Goal: Understand process/instructions: Learn how to perform a task or action

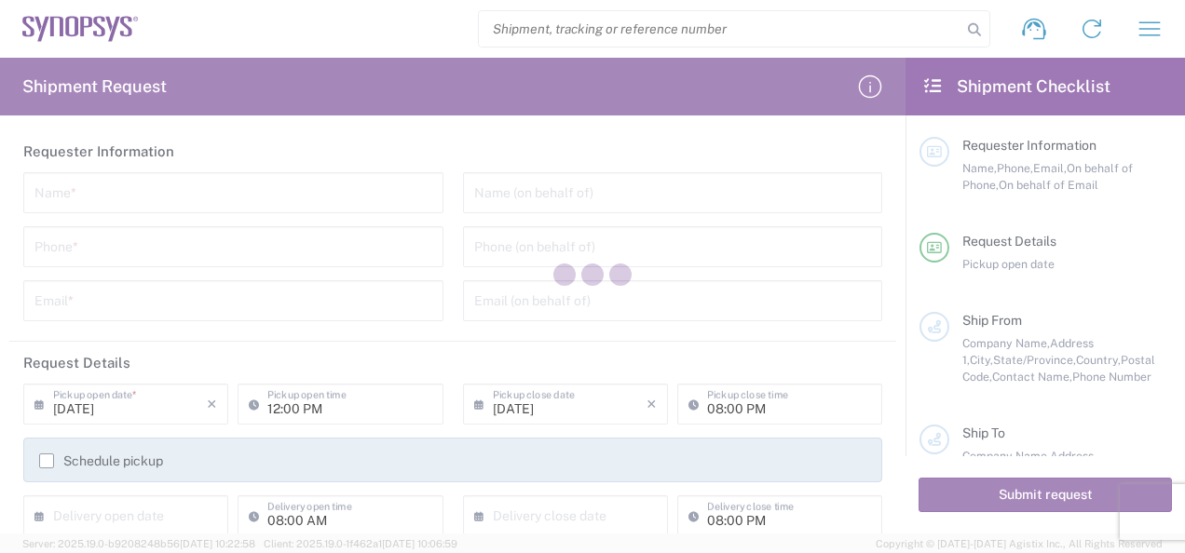
type input "United States"
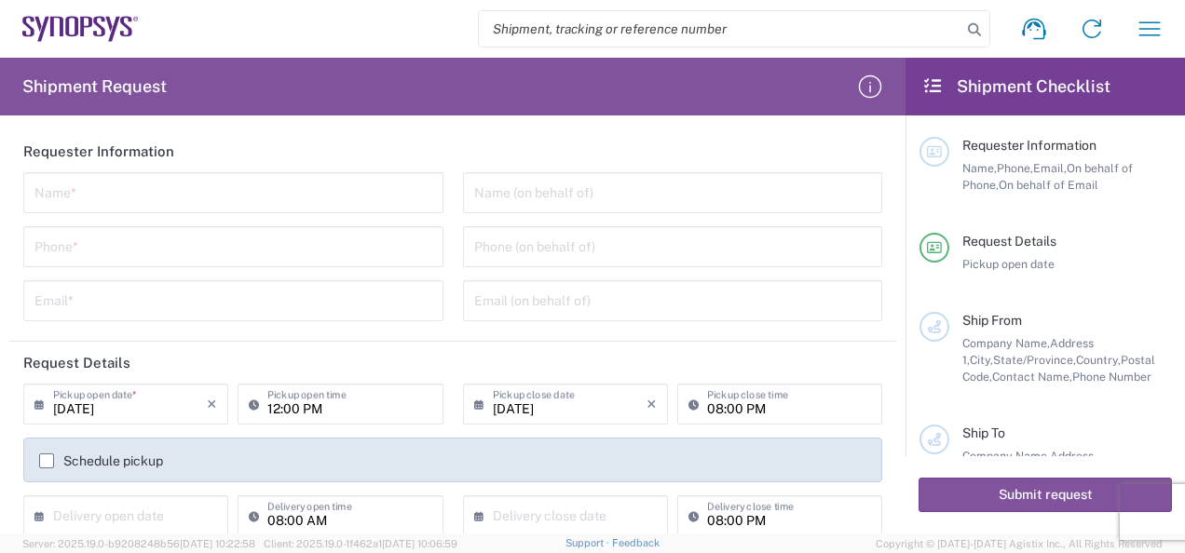
click at [128, 192] on input "text" at bounding box center [233, 191] width 398 height 33
type input "C"
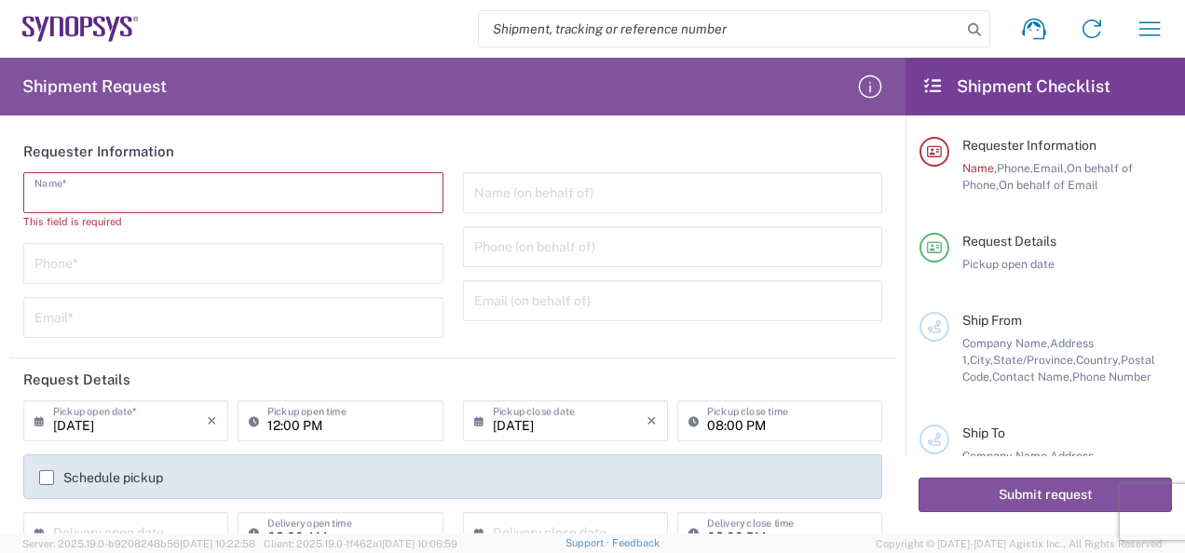
paste input "Jad Nasser"
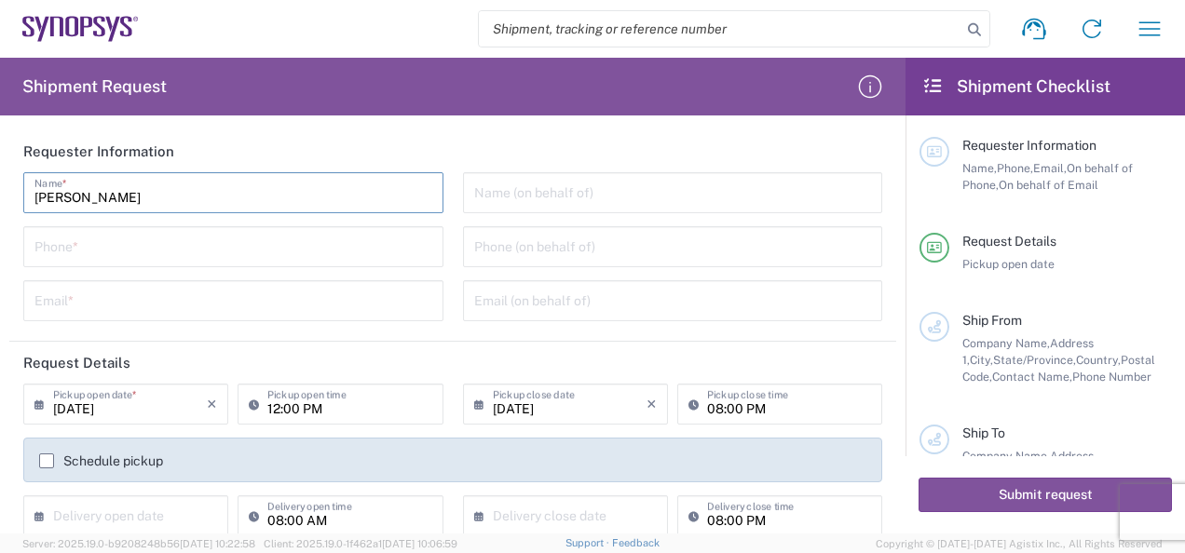
type input "Jad Nasser"
click at [540, 211] on div "Name (on behalf of)" at bounding box center [673, 192] width 420 height 41
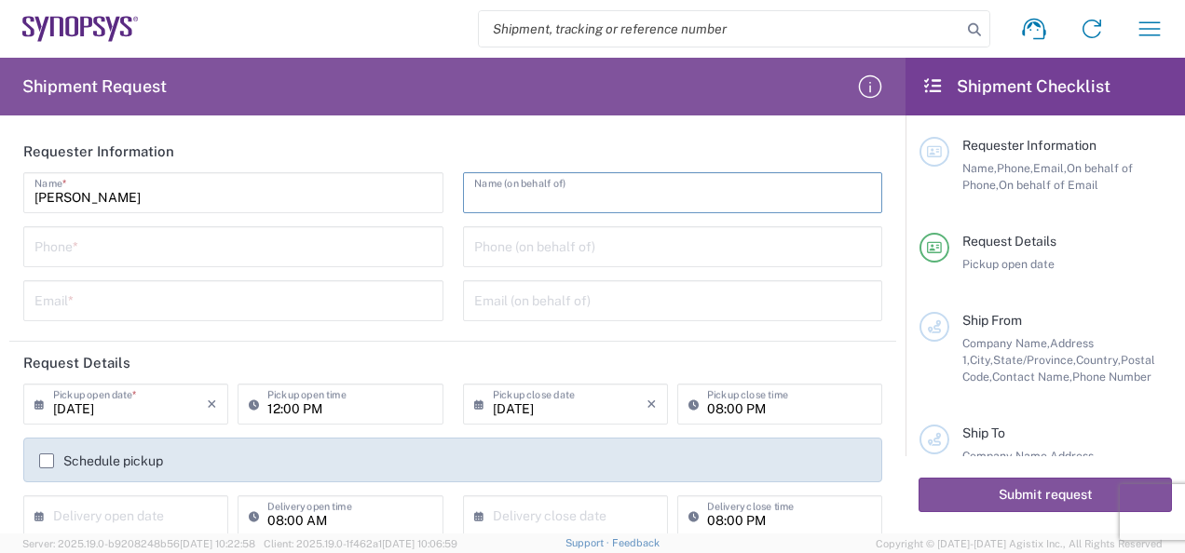
click at [56, 258] on input "tel" at bounding box center [233, 245] width 398 height 33
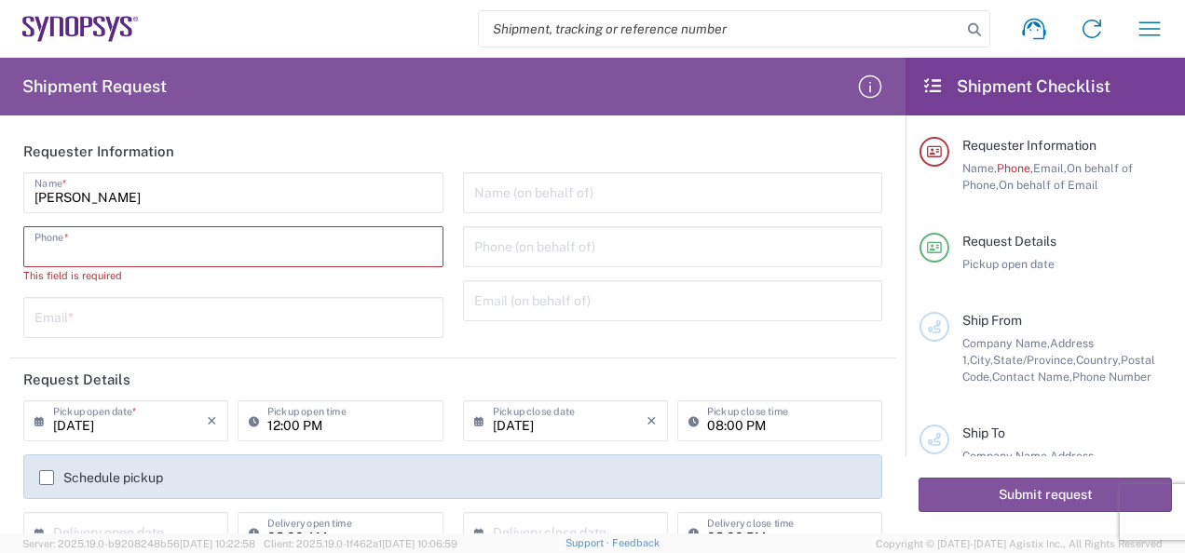
click at [117, 249] on input "tel" at bounding box center [233, 245] width 398 height 33
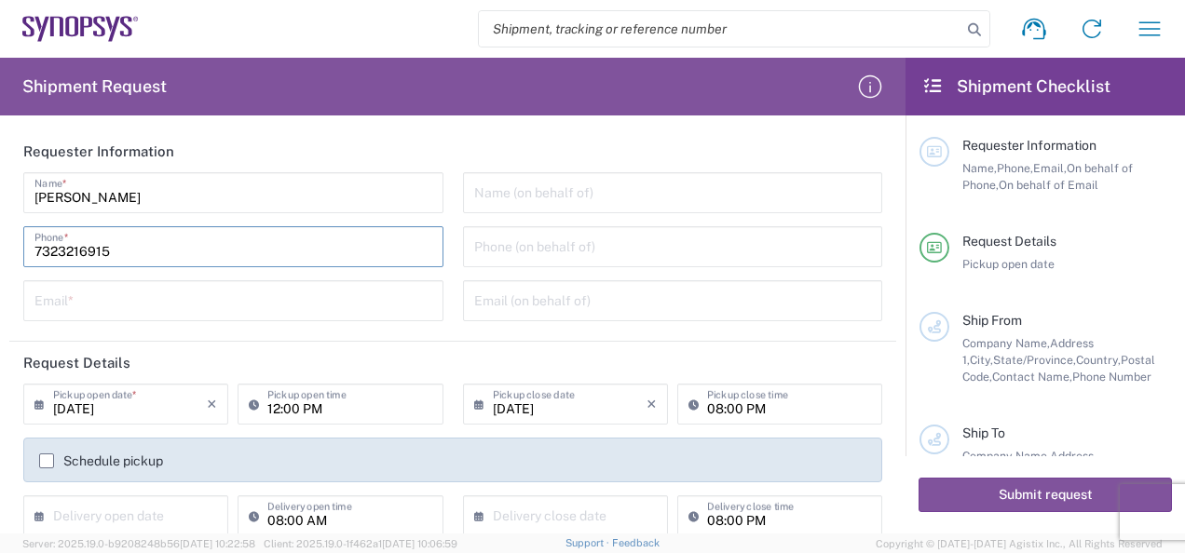
type input "7323216915"
click at [122, 302] on input "text" at bounding box center [233, 299] width 398 height 33
type input "cs@avantierinc.com"
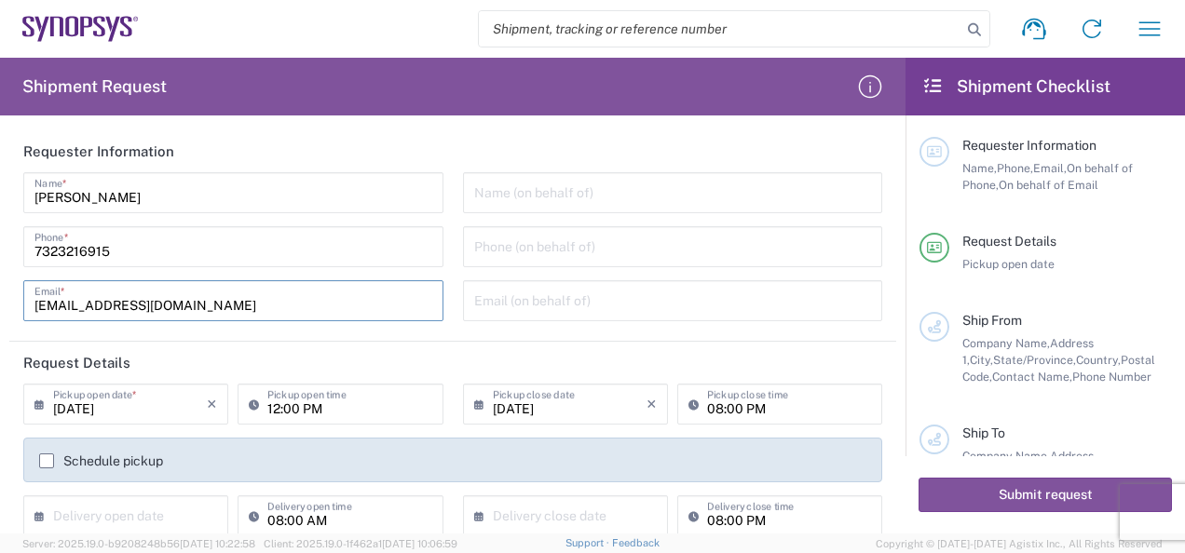
click at [589, 257] on input "tel" at bounding box center [673, 245] width 398 height 33
click at [552, 207] on input "text" at bounding box center [673, 191] width 398 height 33
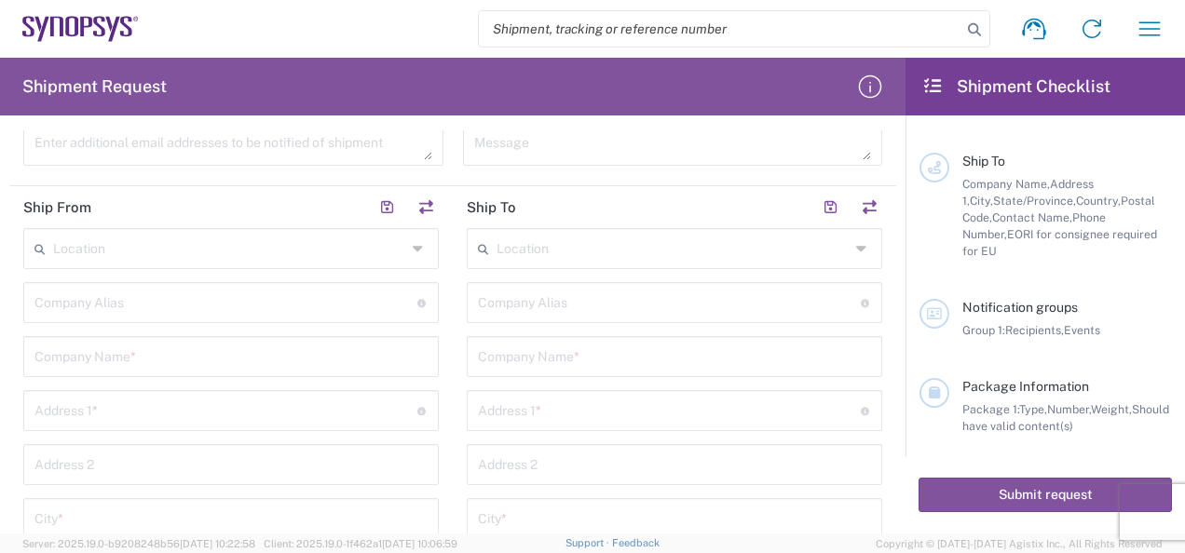
scroll to position [499, 0]
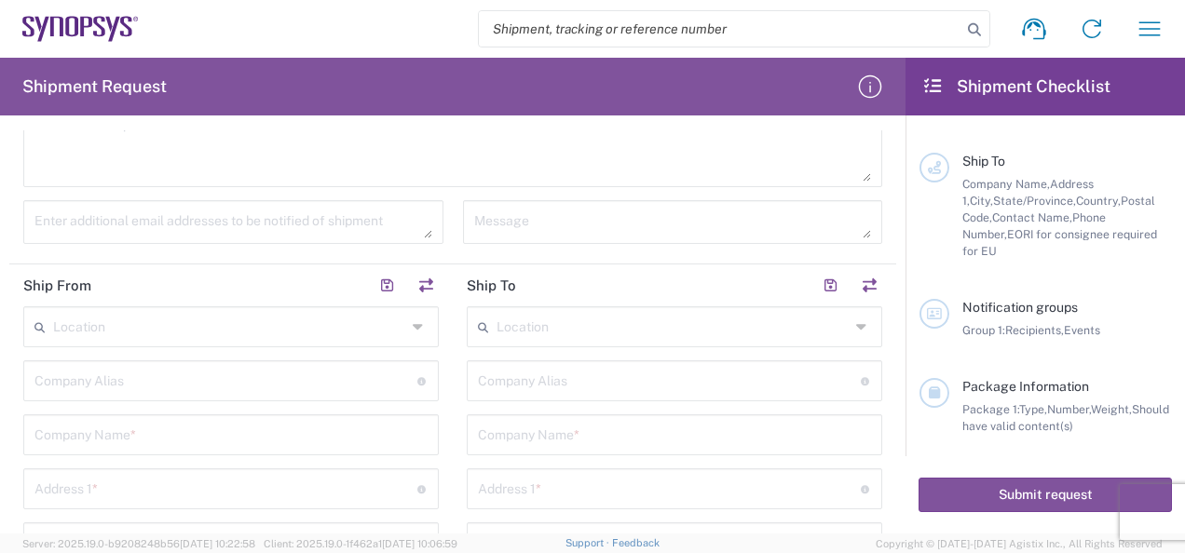
click at [939, 88] on icon at bounding box center [932, 85] width 21 height 17
click at [873, 88] on icon "button" at bounding box center [870, 87] width 30 height 30
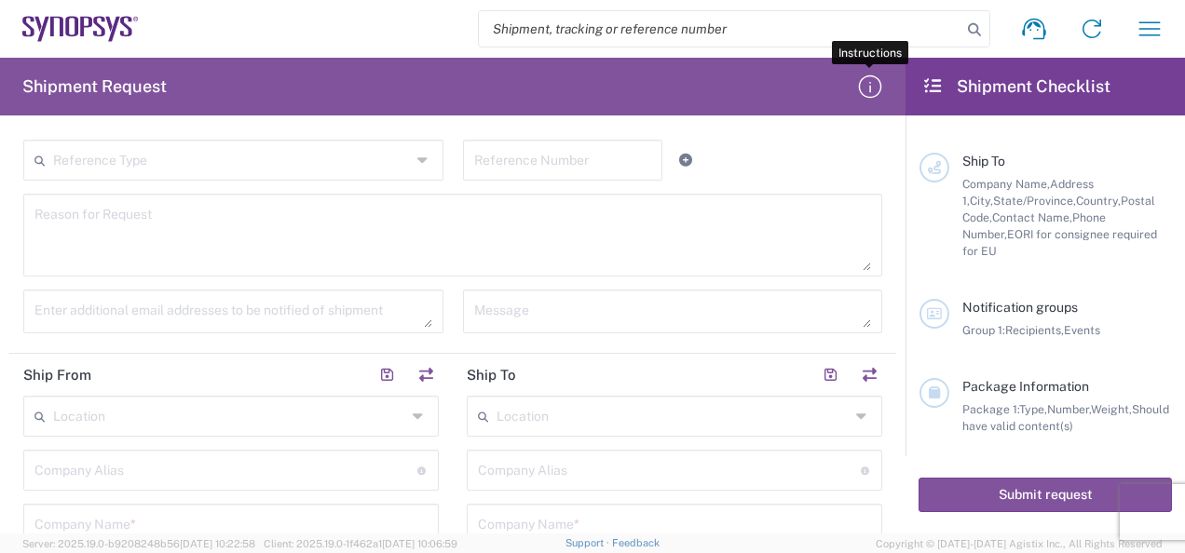
scroll to position [406, 0]
click at [1163, 29] on icon "button" at bounding box center [1150, 29] width 30 height 30
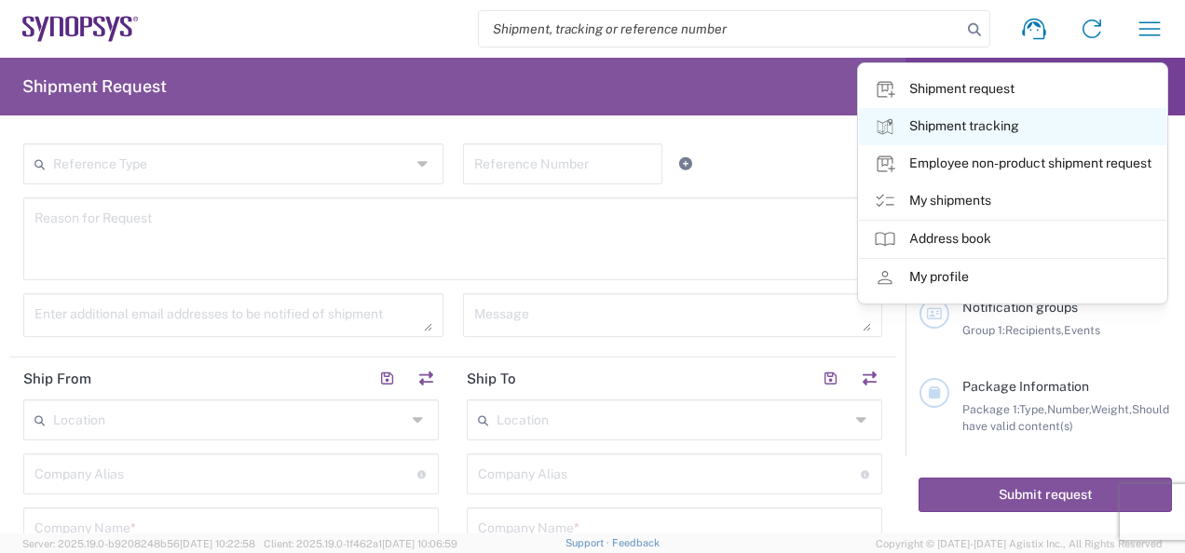
click at [955, 122] on link "Shipment tracking" at bounding box center [1012, 126] width 307 height 37
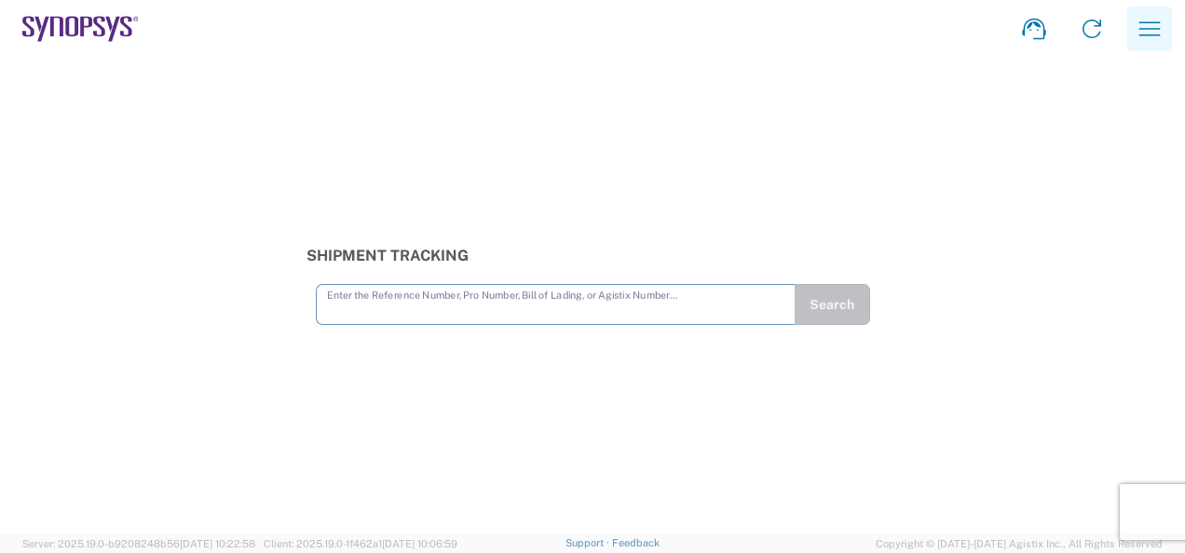
click at [1170, 19] on button "button" at bounding box center [1149, 29] width 45 height 45
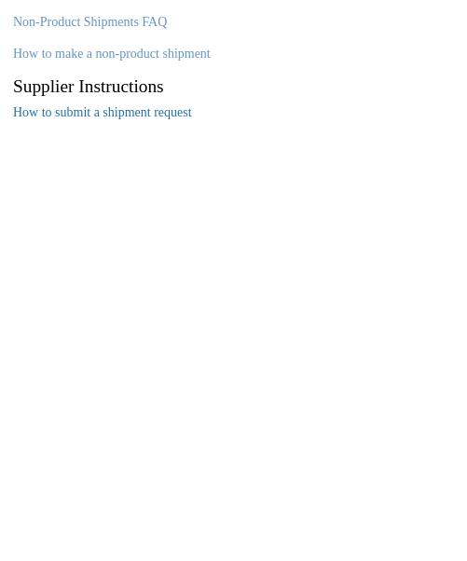
click at [72, 113] on link "How to submit a shipment request" at bounding box center [102, 112] width 179 height 14
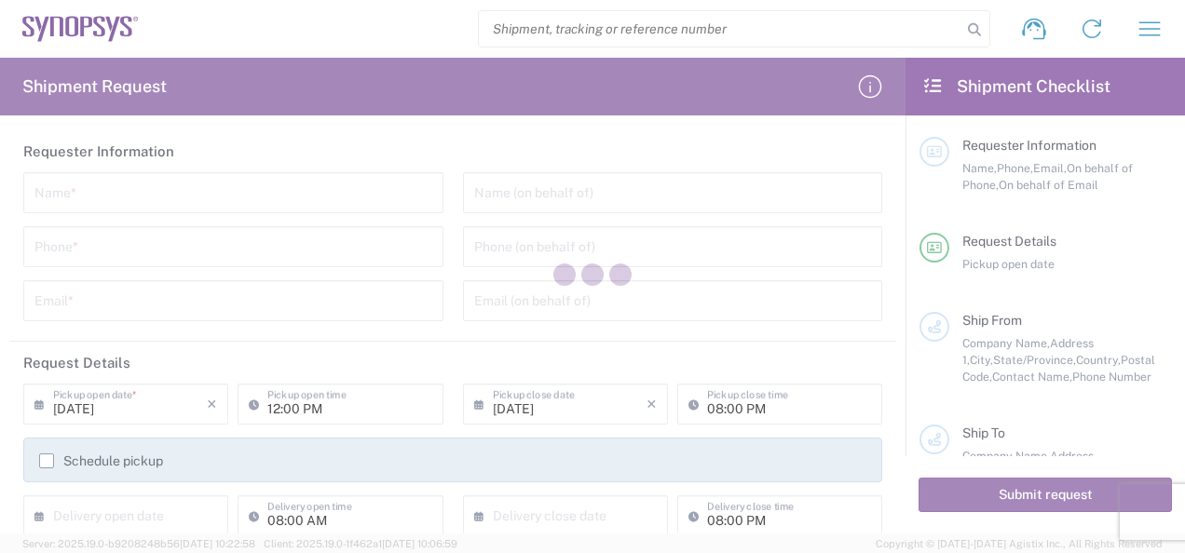
type input "[GEOGRAPHIC_DATA]"
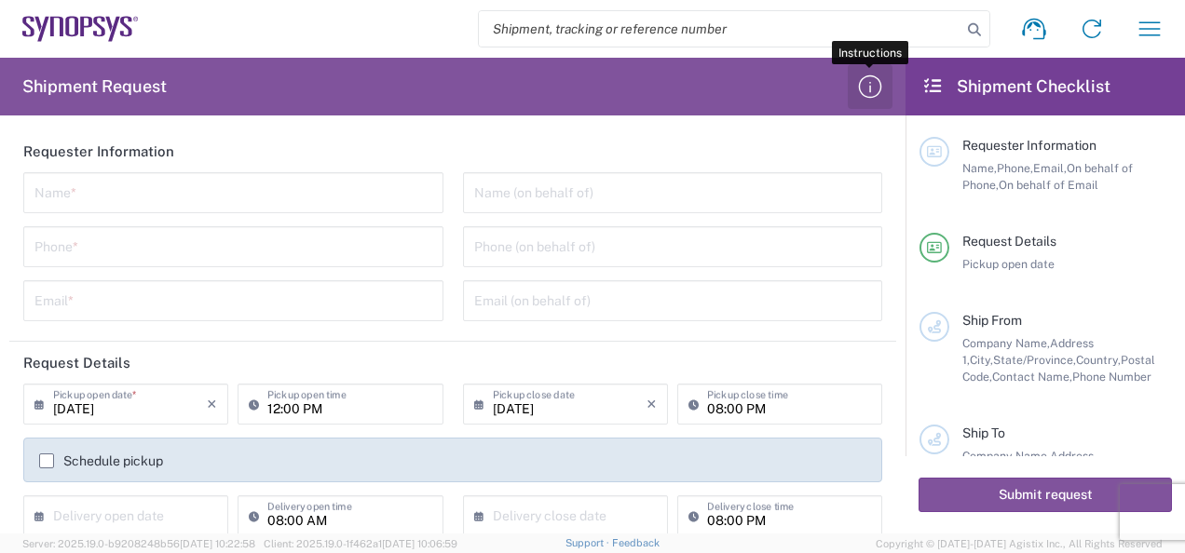
click at [866, 86] on icon "button" at bounding box center [870, 87] width 30 height 30
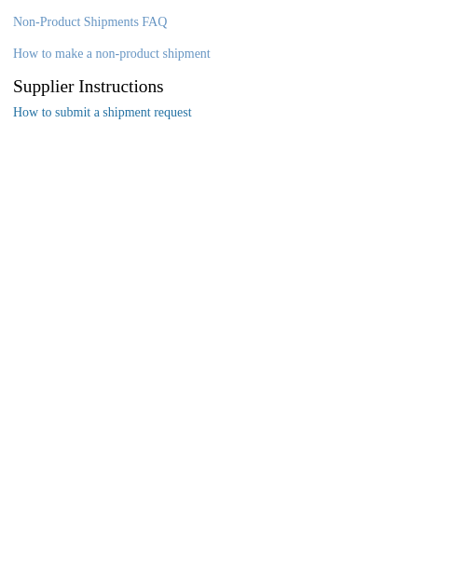
click at [112, 113] on link "How to submit a shipment request" at bounding box center [102, 112] width 179 height 14
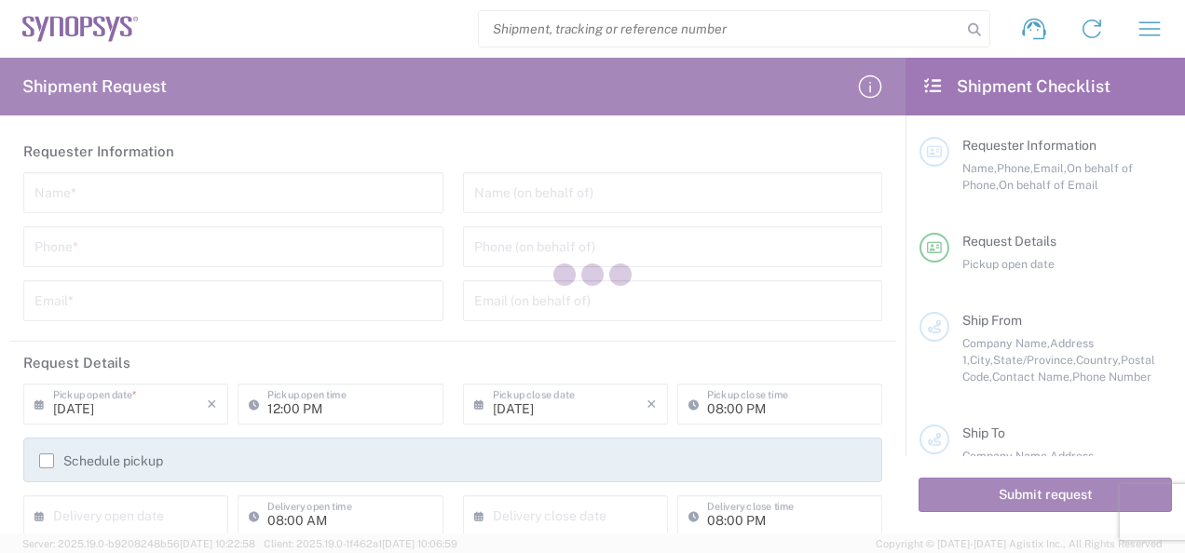
type input "[GEOGRAPHIC_DATA]"
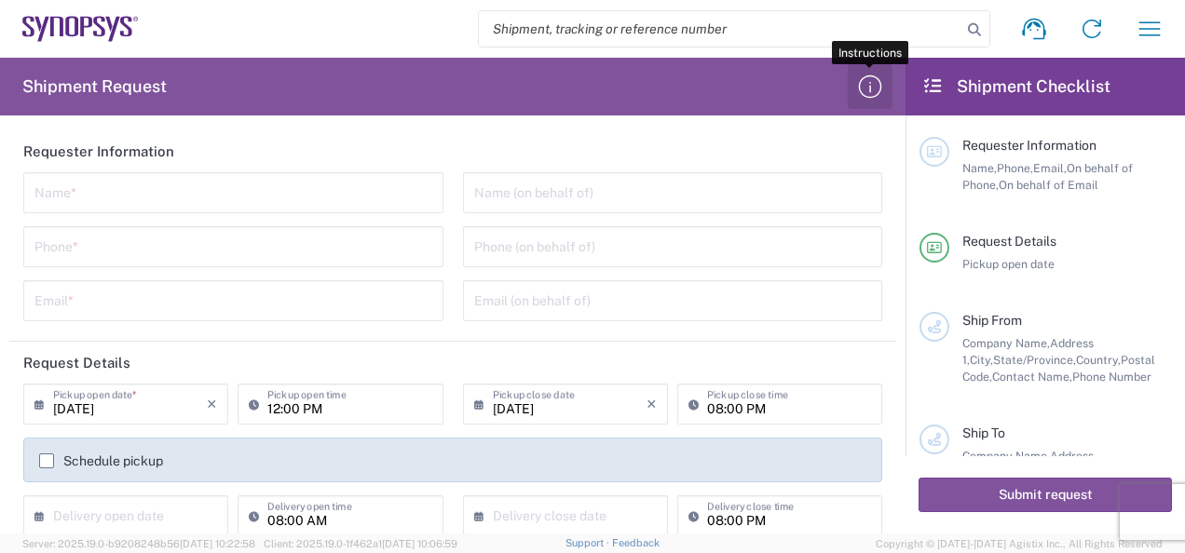
click at [868, 86] on icon "button" at bounding box center [870, 87] width 30 height 30
click at [881, 83] on icon "button" at bounding box center [870, 87] width 30 height 30
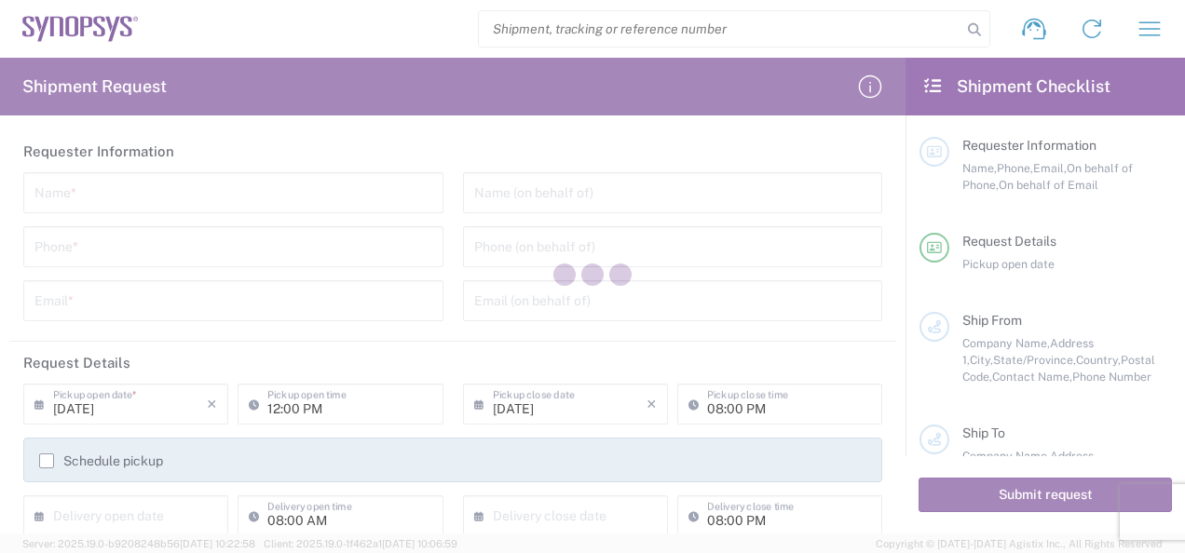
type input "United States"
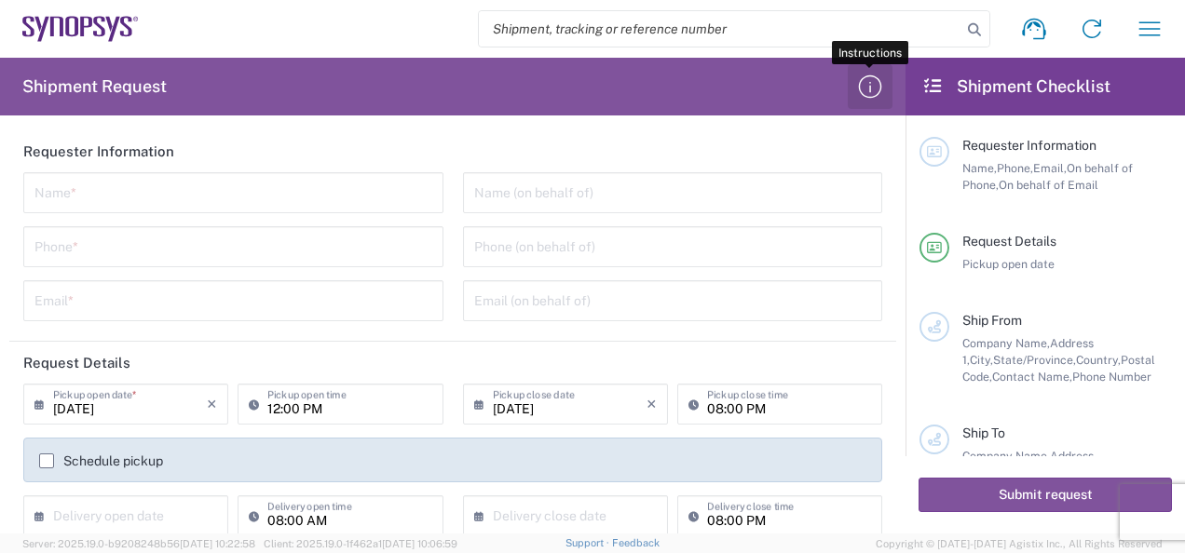
click at [870, 94] on icon "button" at bounding box center [870, 87] width 30 height 30
click at [861, 87] on icon "button" at bounding box center [870, 87] width 30 height 30
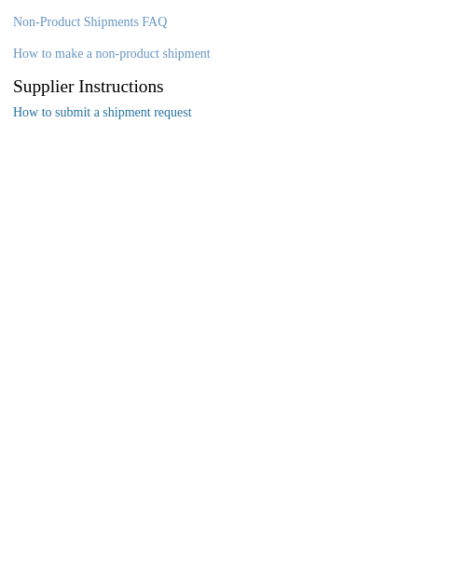
click at [145, 110] on link "How to submit a shipment request" at bounding box center [102, 112] width 179 height 14
